Goal: Task Accomplishment & Management: Manage account settings

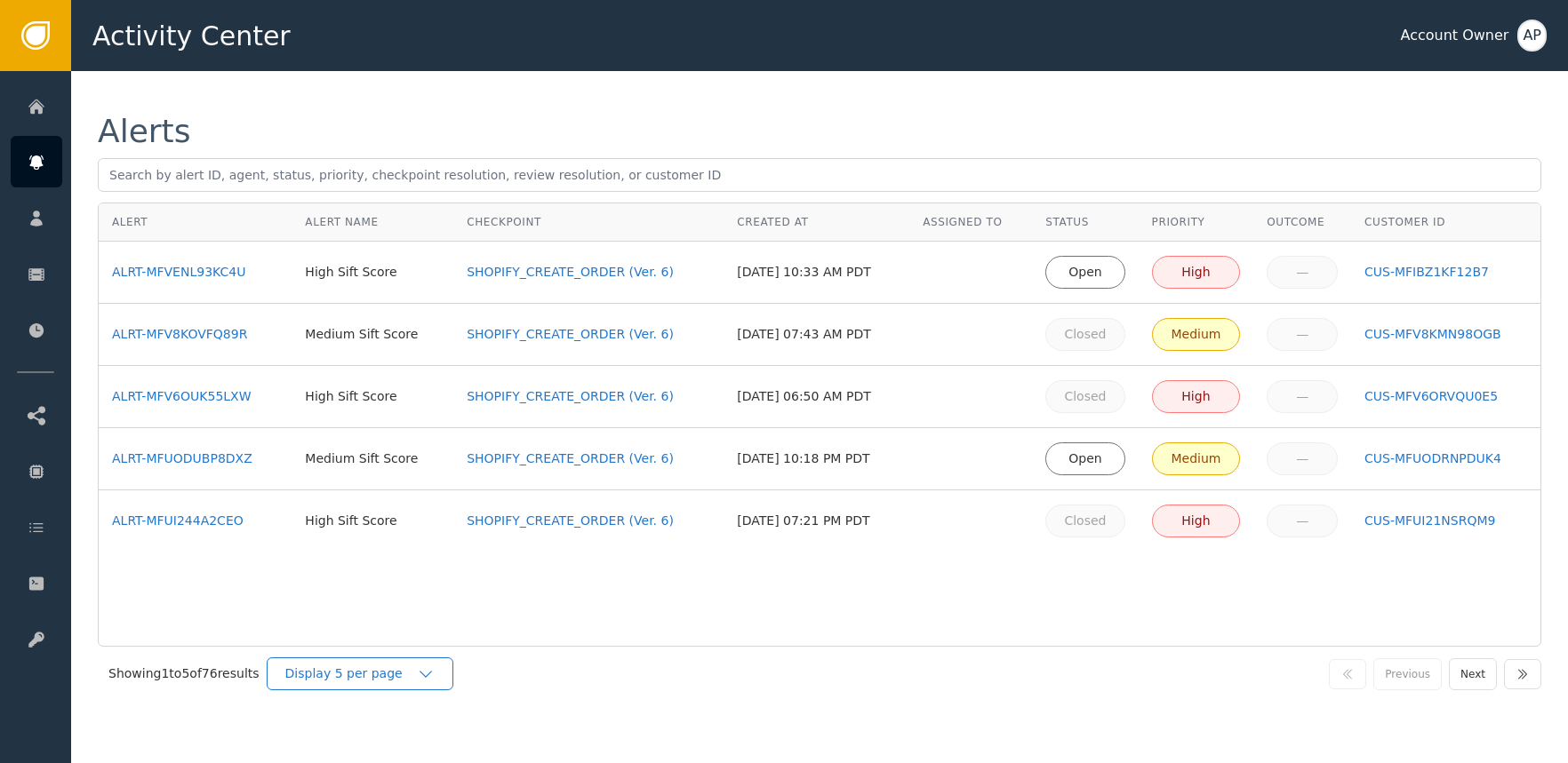
click at [439, 684] on div "Display 5 per page" at bounding box center [359, 673] width 187 height 33
click at [388, 740] on div "Display 25 per page" at bounding box center [365, 747] width 143 height 19
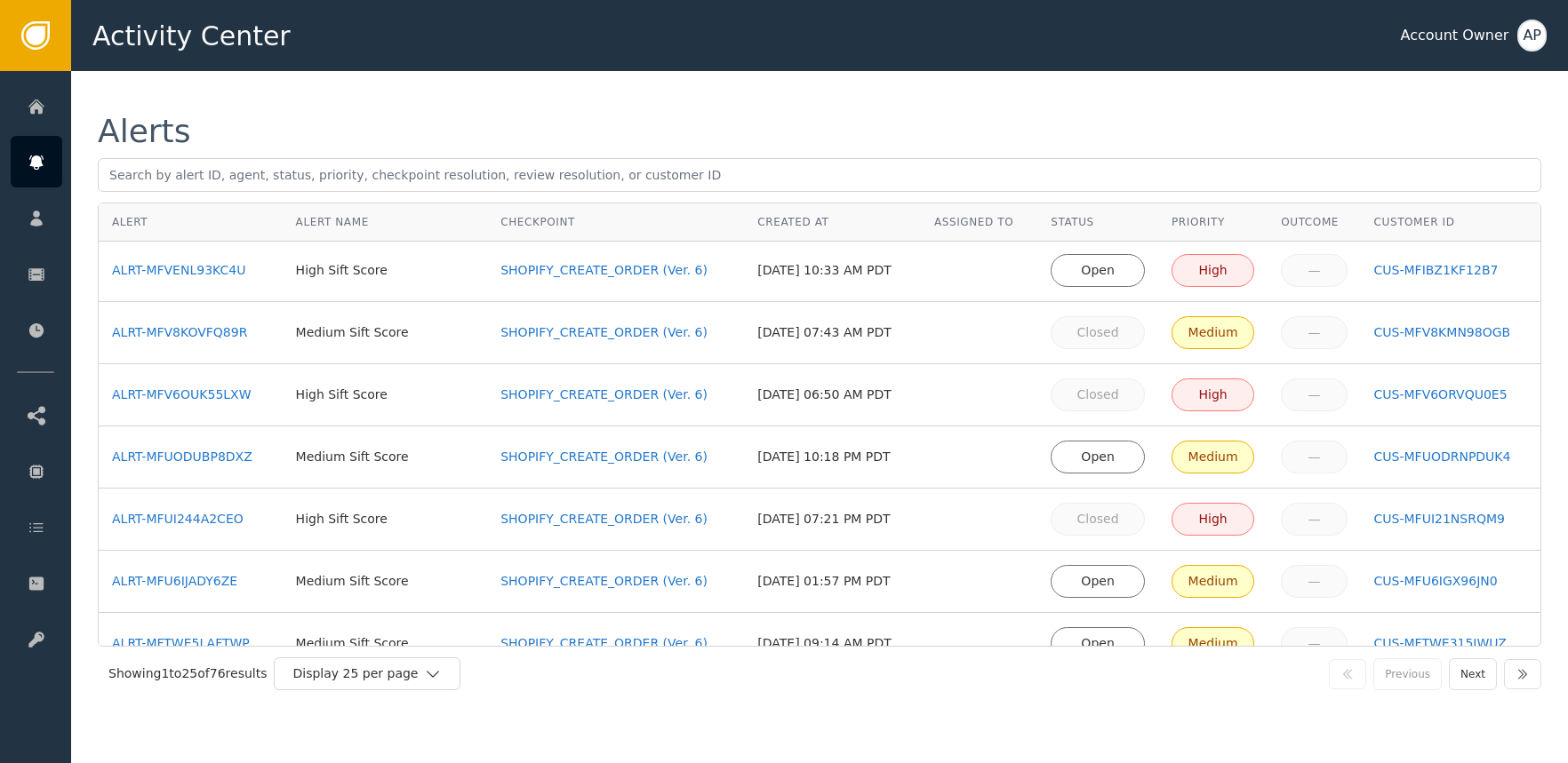
scroll to position [0, 0]
click at [197, 277] on div "ALRT-MFVENL93KC4U" at bounding box center [190, 272] width 158 height 19
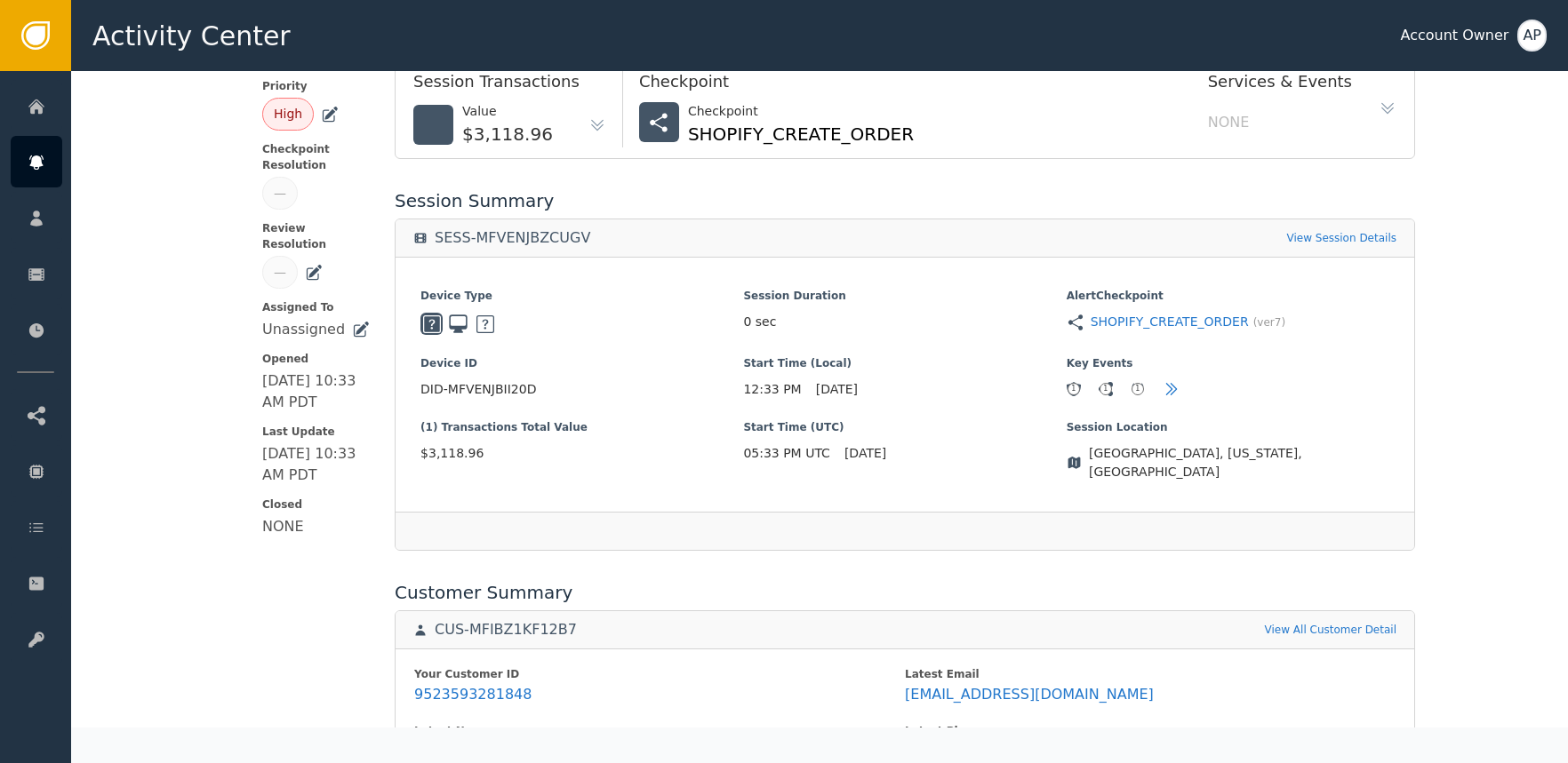
scroll to position [382, 0]
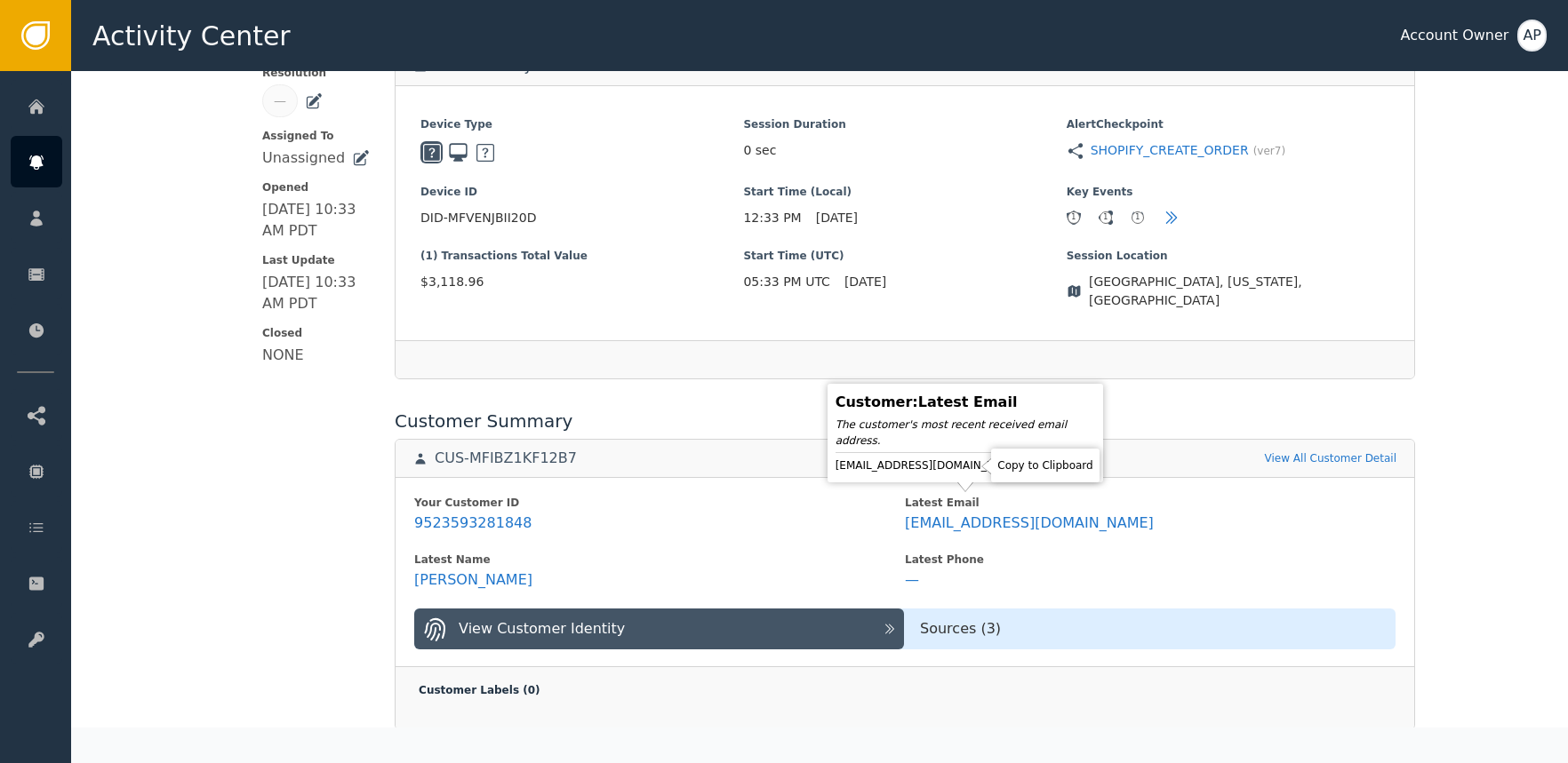
click at [1028, 465] on icon at bounding box center [1036, 465] width 18 height 18
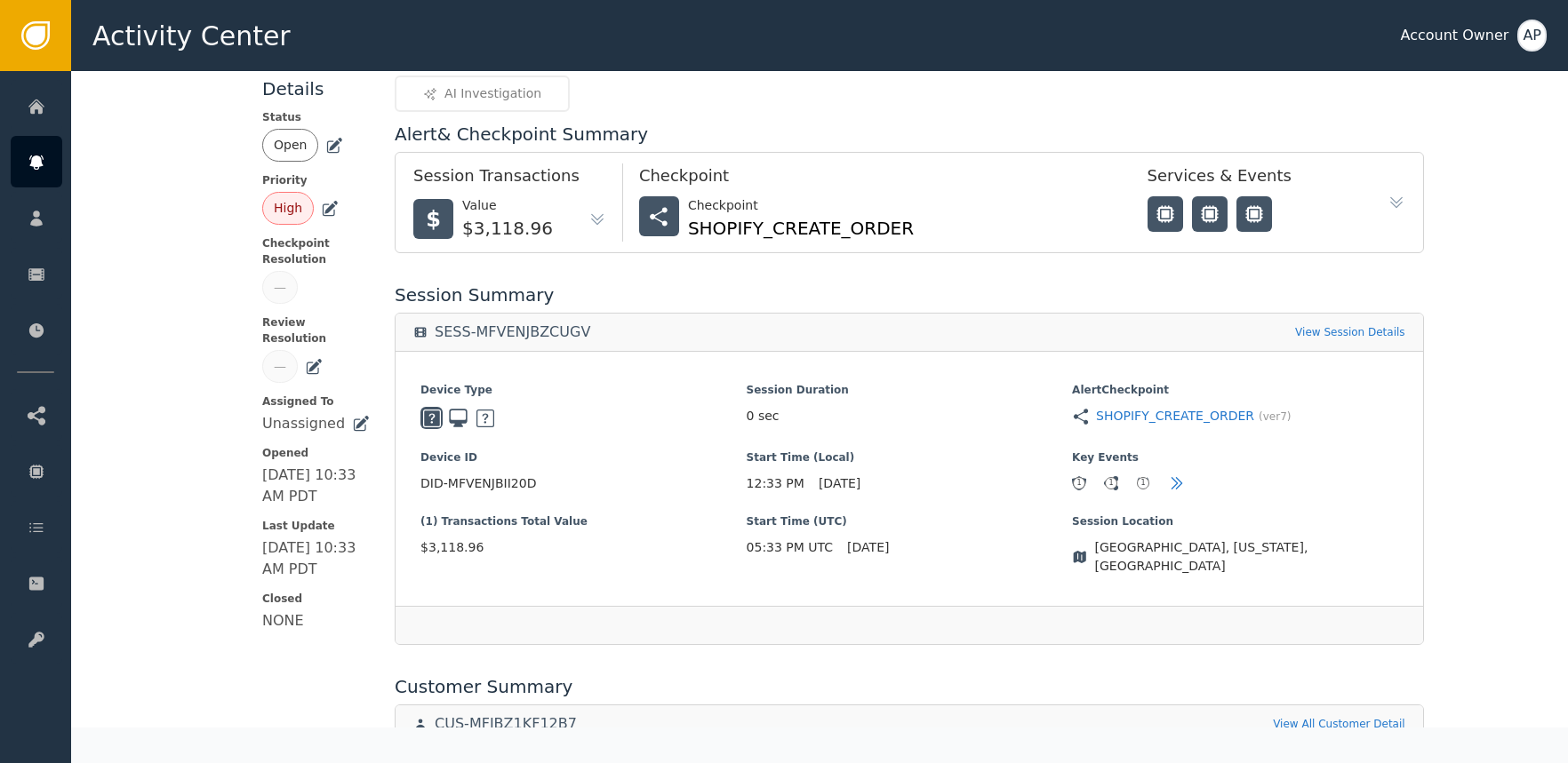
scroll to position [0, 0]
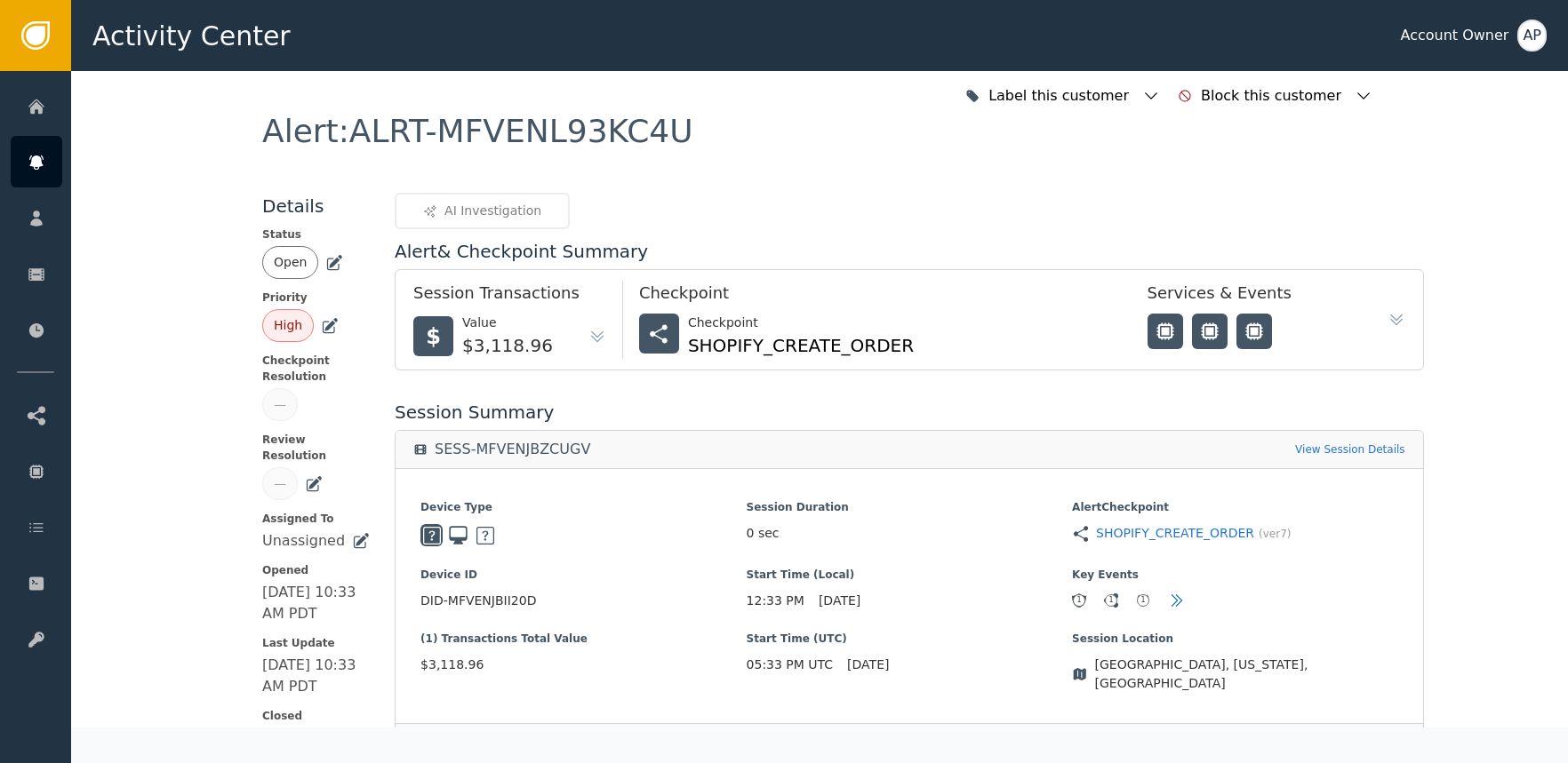
click at [325, 259] on icon at bounding box center [334, 262] width 18 height 18
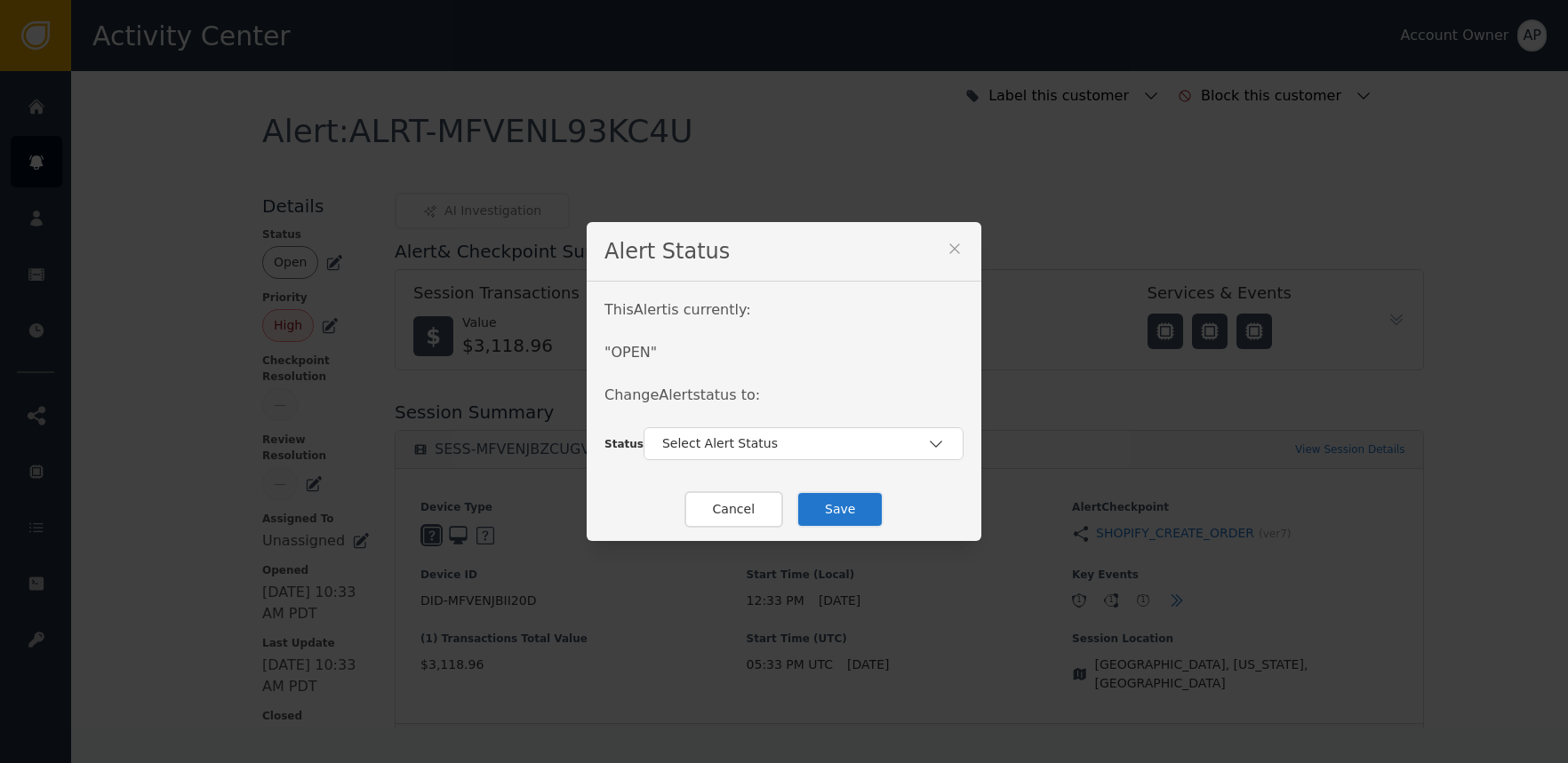
click at [738, 510] on button "Cancel" at bounding box center [733, 509] width 98 height 37
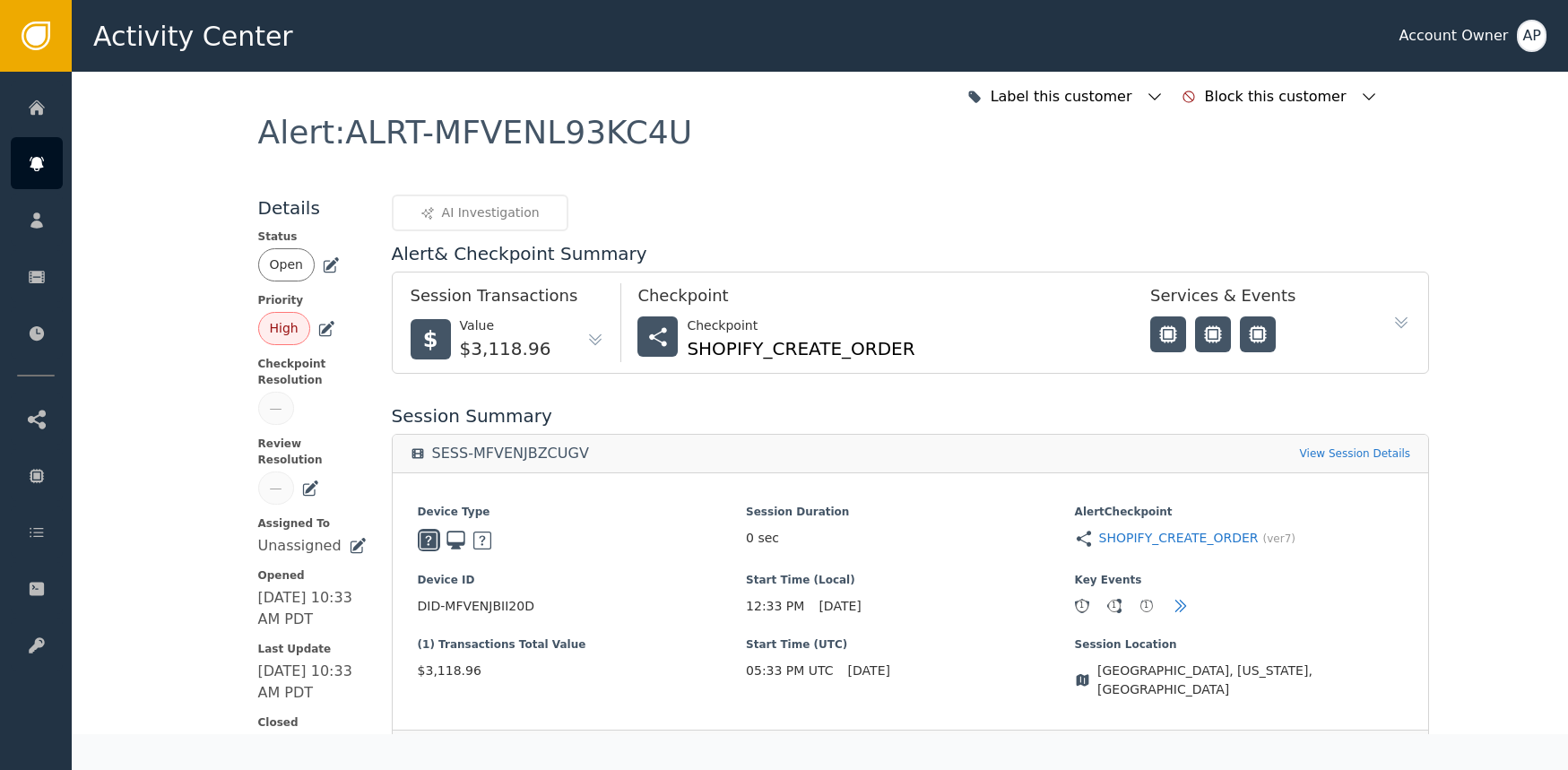
drag, startPoint x: 317, startPoint y: 268, endPoint x: 374, endPoint y: 294, distance: 62.6
click at [322, 268] on icon at bounding box center [330, 265] width 18 height 18
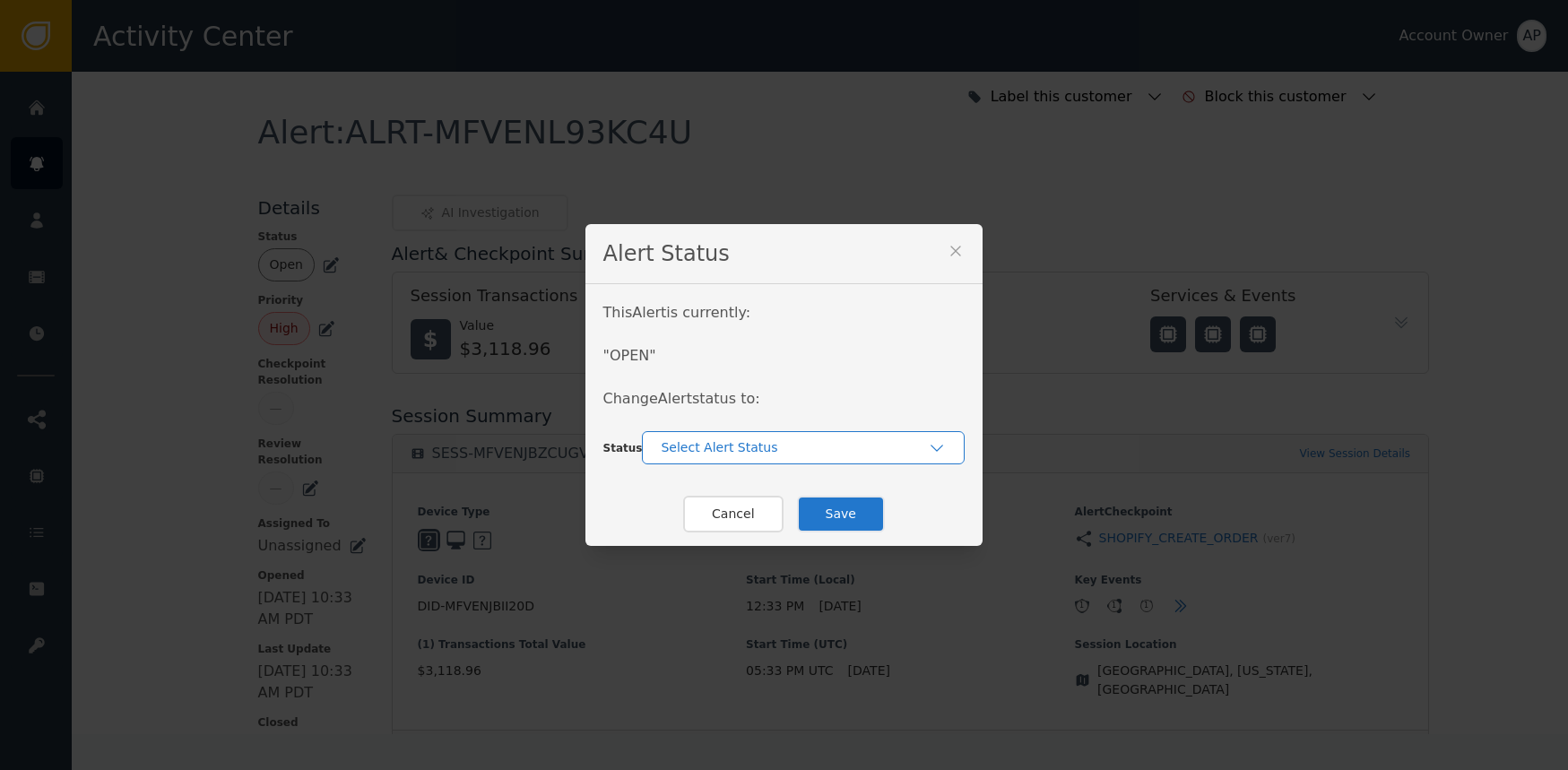
click at [732, 456] on div "Select Alert Status" at bounding box center [794, 447] width 267 height 19
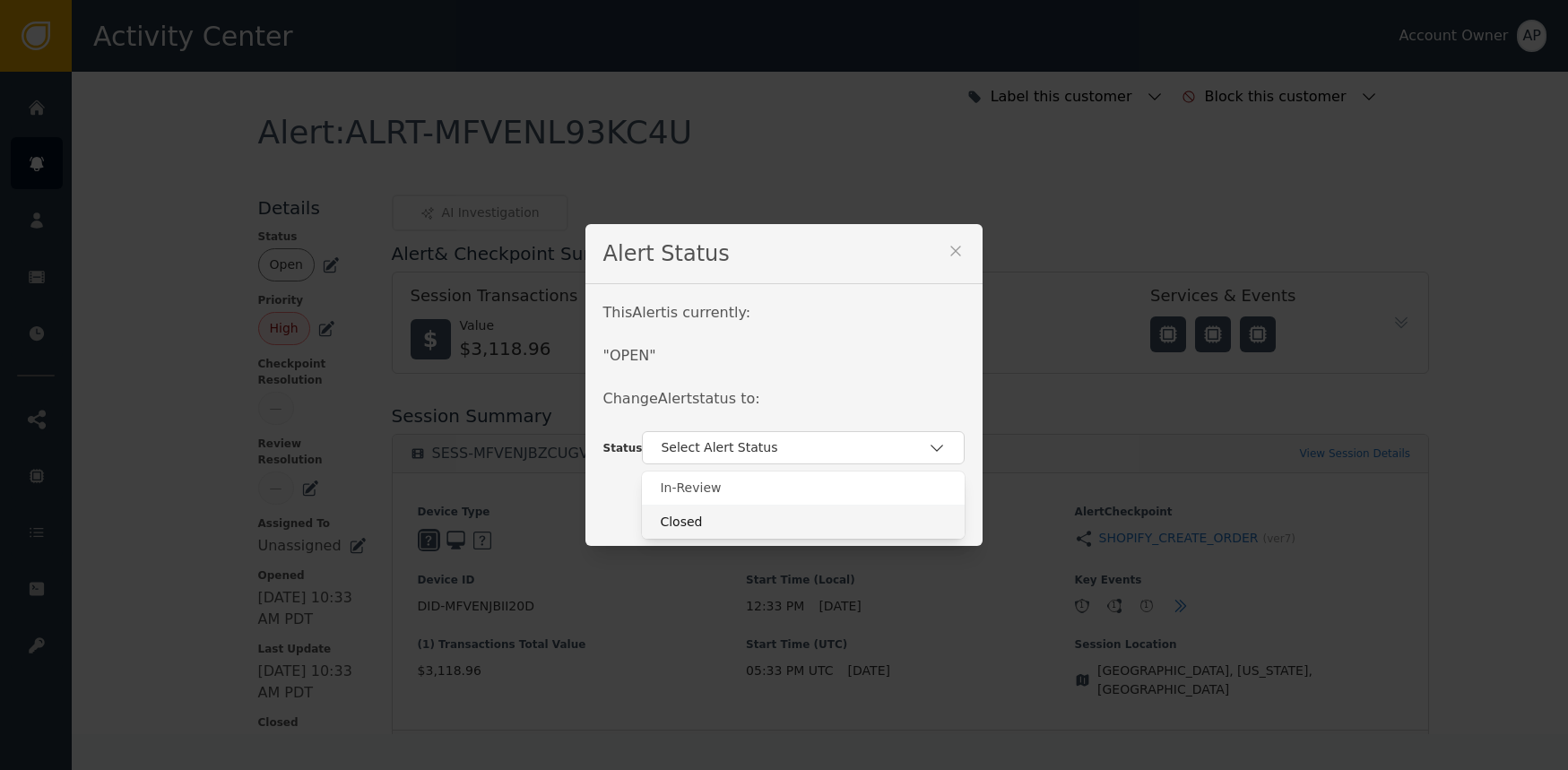
drag, startPoint x: 752, startPoint y: 516, endPoint x: 780, endPoint y: 516, distance: 28.0
click at [754, 516] on div "Closed" at bounding box center [802, 522] width 287 height 19
click at [847, 510] on button "Save" at bounding box center [840, 514] width 88 height 37
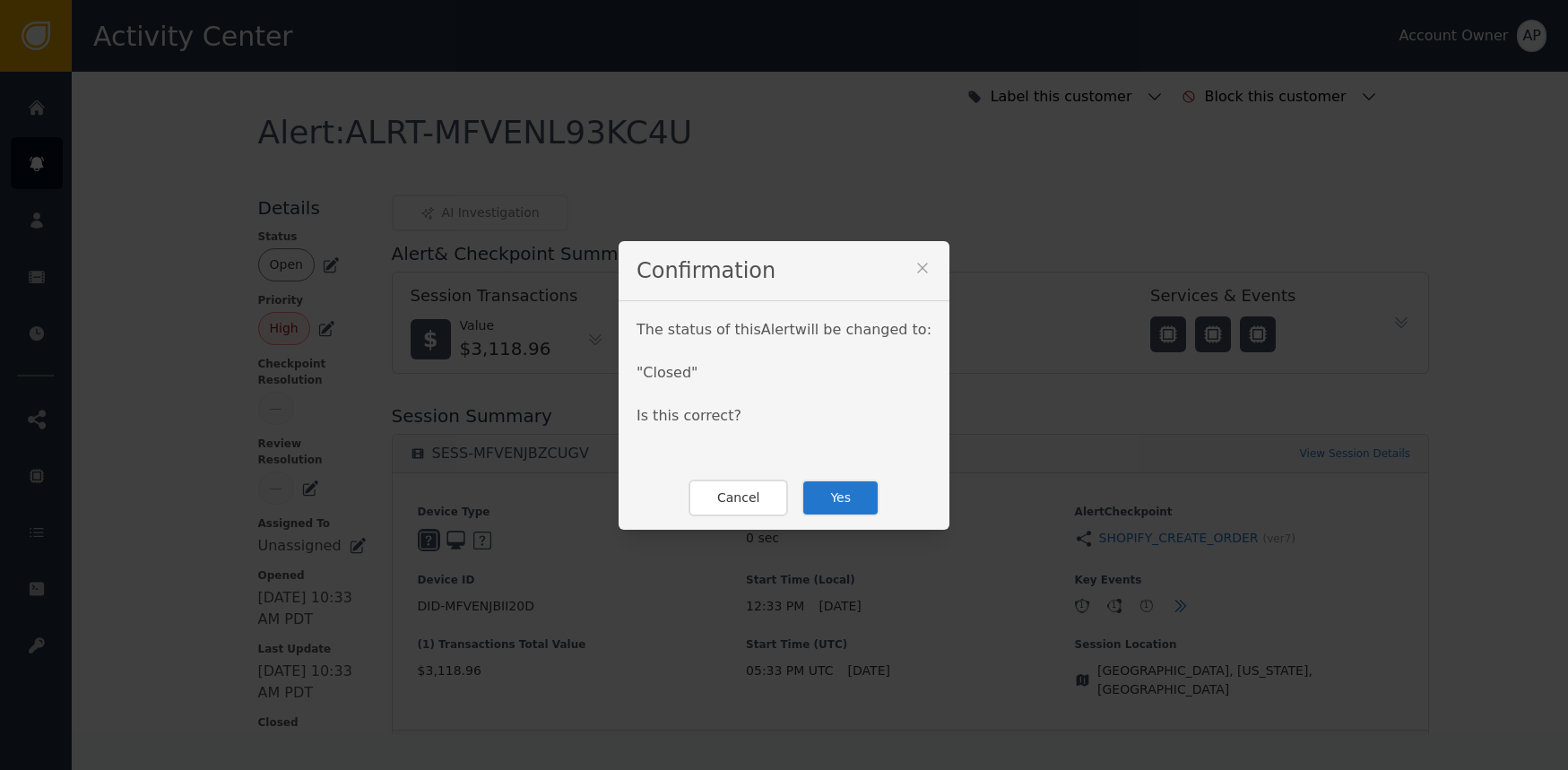
drag, startPoint x: 839, startPoint y: 499, endPoint x: 825, endPoint y: 480, distance: 23.6
click at [838, 498] on button "Yes" at bounding box center [840, 498] width 78 height 37
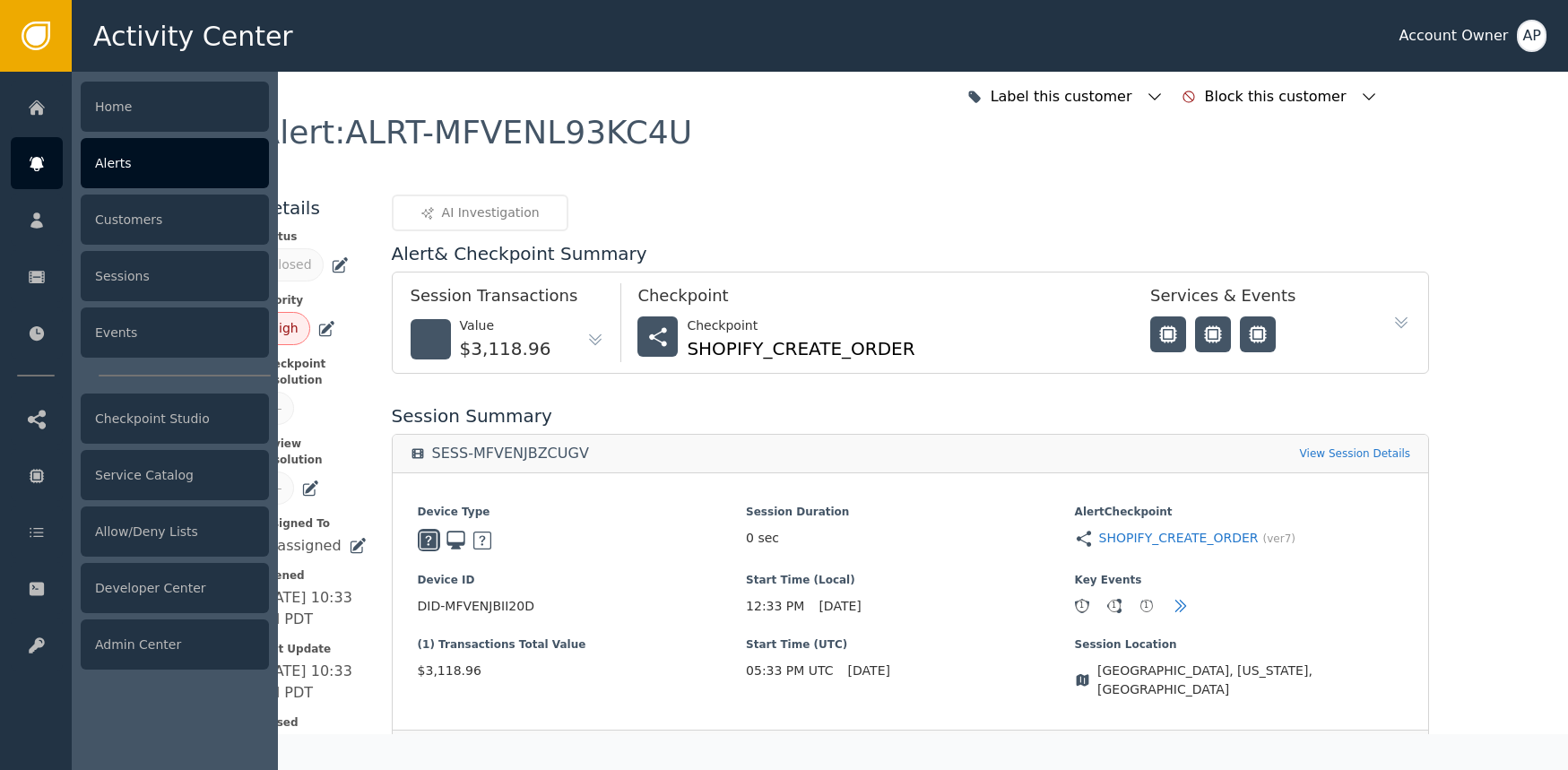
click at [27, 156] on icon at bounding box center [36, 164] width 18 height 20
